Goal: Task Accomplishment & Management: Manage account settings

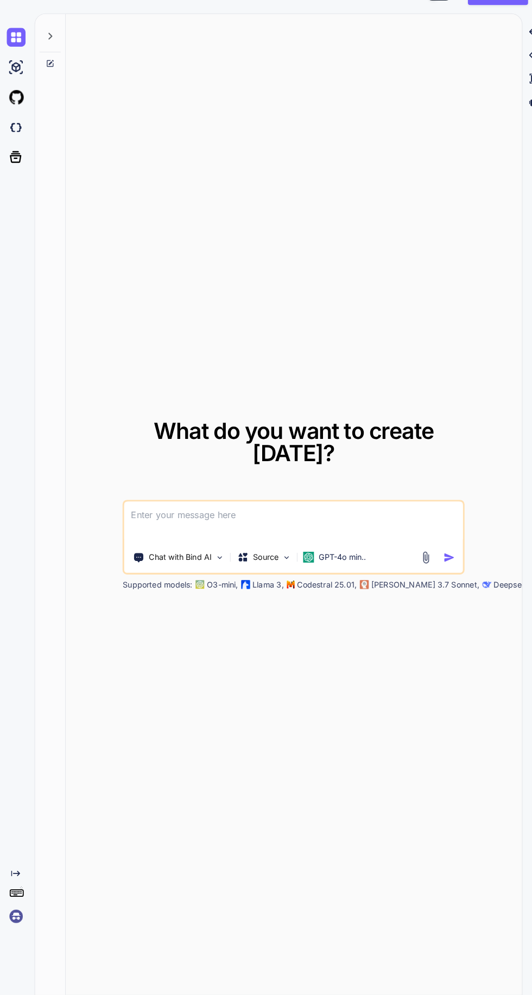
scroll to position [72, 0]
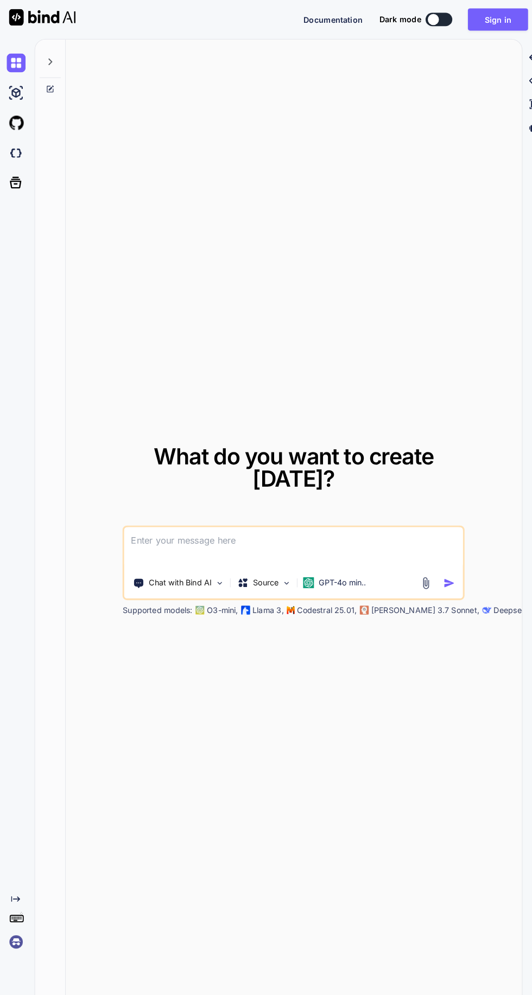
click at [319, 514] on textarea at bounding box center [286, 534] width 330 height 40
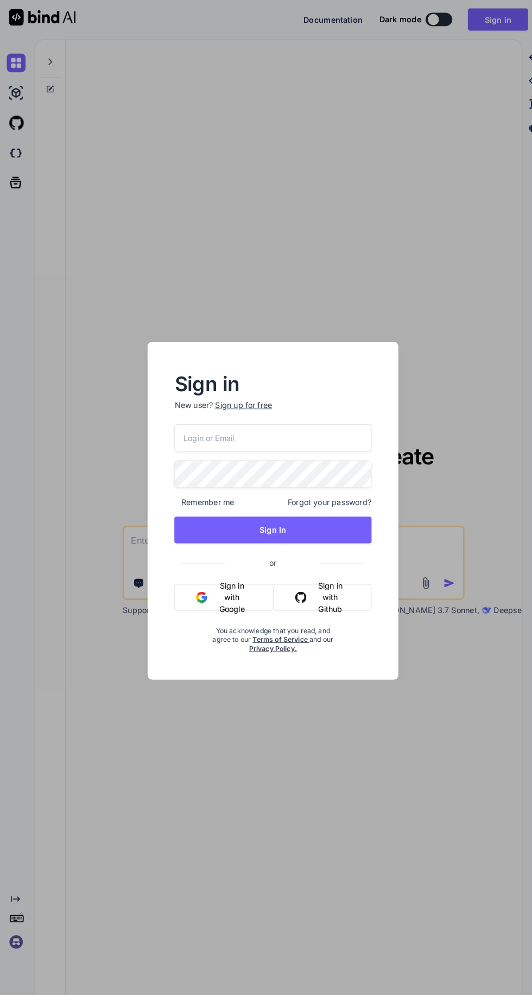
click at [310, 426] on input "email" at bounding box center [266, 426] width 192 height 27
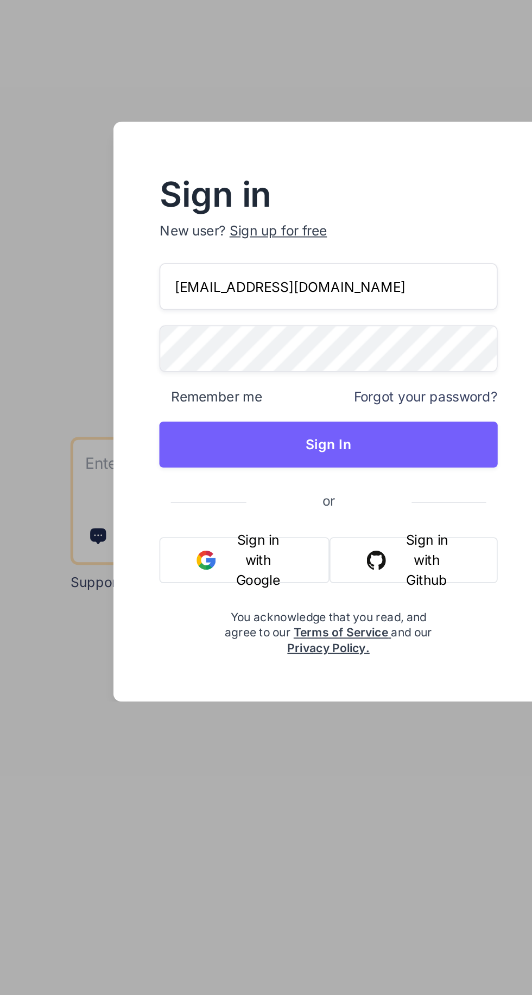
type input "[EMAIL_ADDRESS][DOMAIN_NAME]"
click at [304, 516] on button "Sign In" at bounding box center [266, 516] width 192 height 26
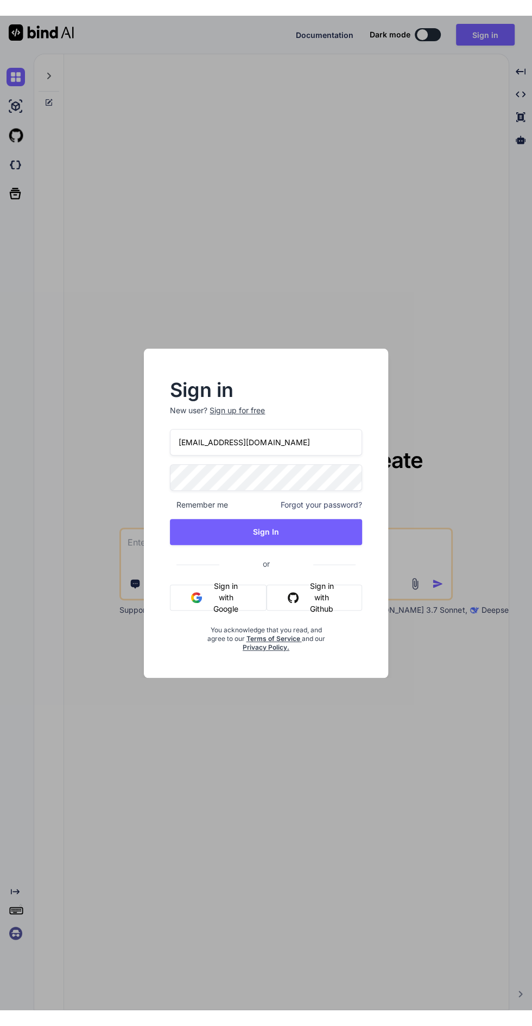
scroll to position [0, 0]
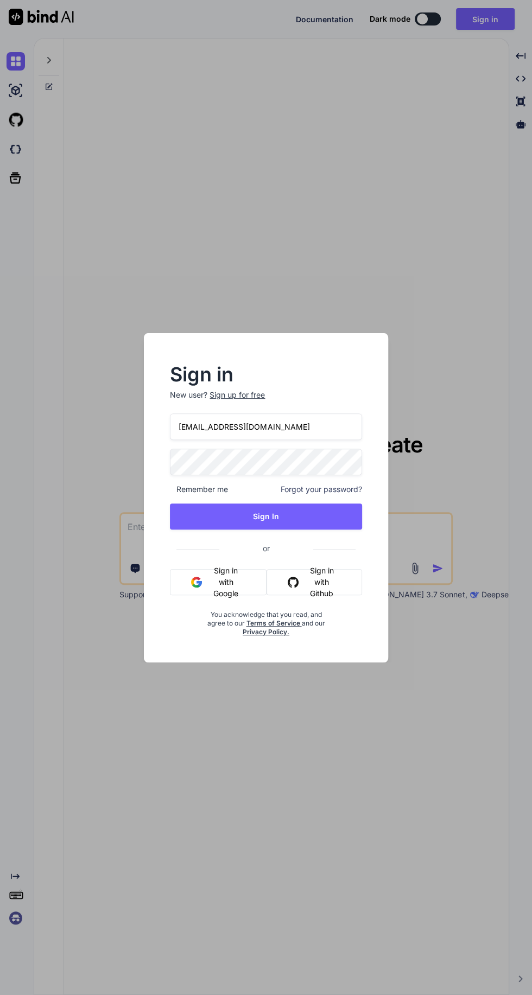
click at [328, 513] on button "Sign In" at bounding box center [266, 516] width 192 height 26
click at [287, 423] on input "email" at bounding box center [266, 426] width 192 height 27
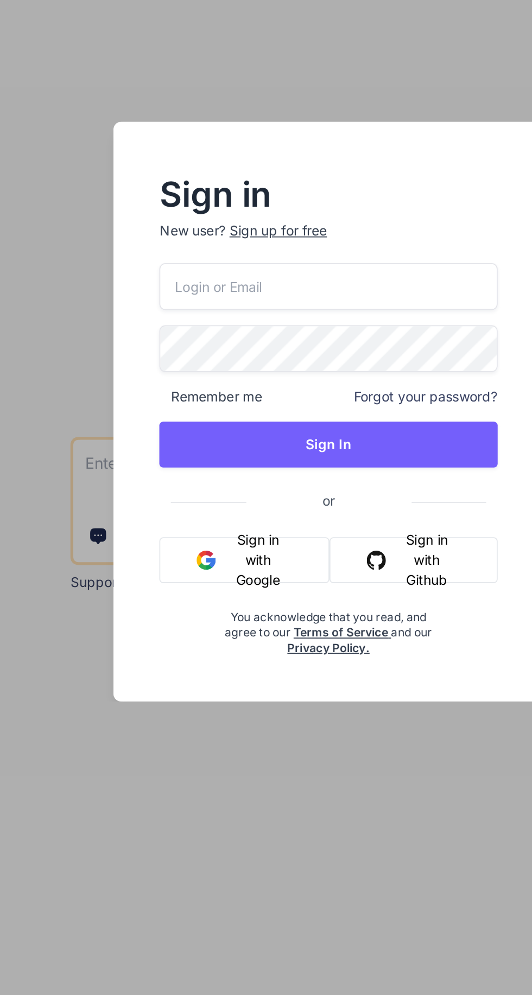
type textarea "x"
type input "[EMAIL_ADDRESS][DOMAIN_NAME]"
click at [301, 514] on button "Sign In" at bounding box center [266, 516] width 192 height 26
type textarea "x"
click at [317, 523] on button "Sign In" at bounding box center [266, 516] width 192 height 26
